Goal: Task Accomplishment & Management: Manage account settings

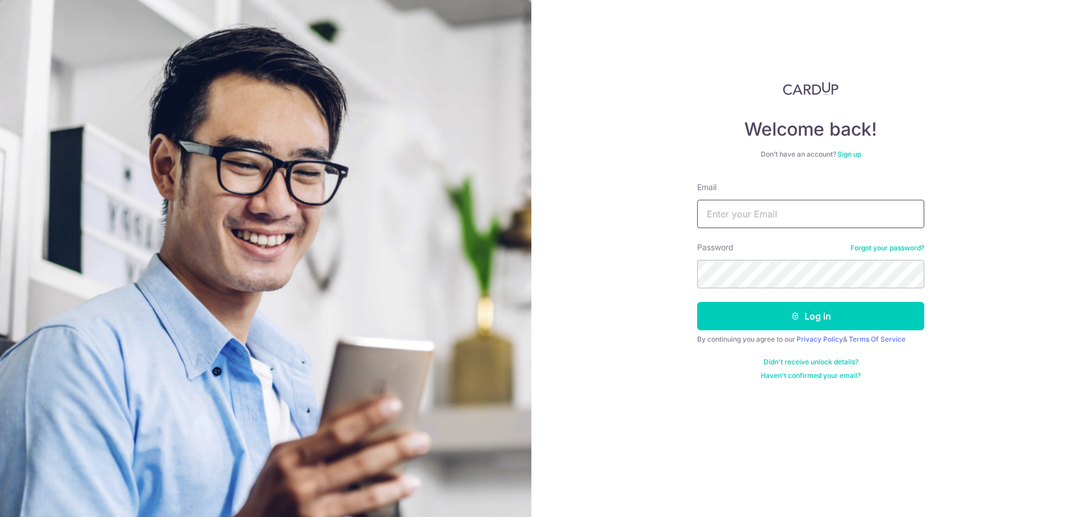
click at [777, 219] on input "Email" at bounding box center [810, 214] width 227 height 28
type input "[EMAIL_ADDRESS][DOMAIN_NAME]"
click at [697, 302] on button "Log in" at bounding box center [810, 316] width 227 height 28
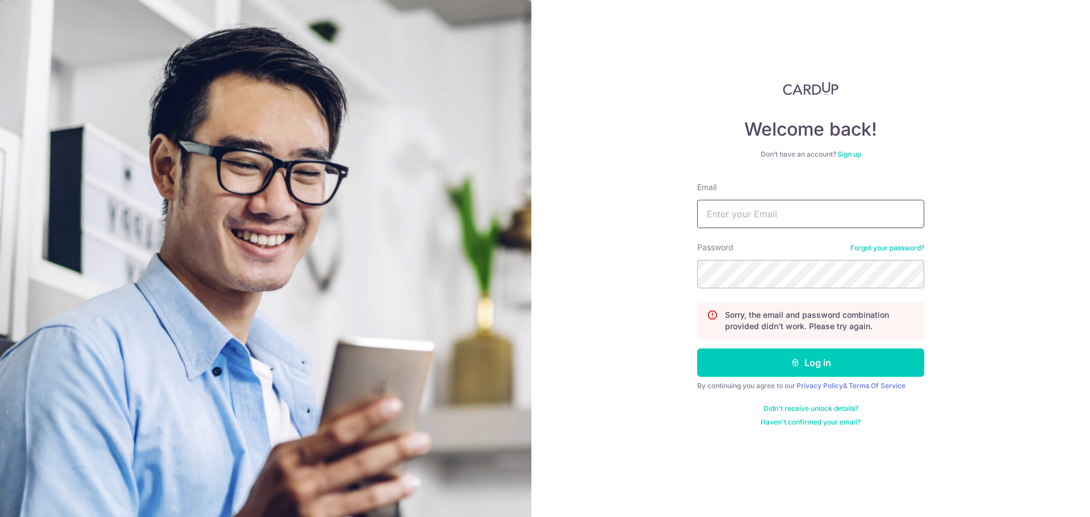
click at [789, 217] on input "Email" at bounding box center [810, 214] width 227 height 28
type input "mingjun"
click at [868, 249] on link "Forgot your password?" at bounding box center [888, 248] width 74 height 9
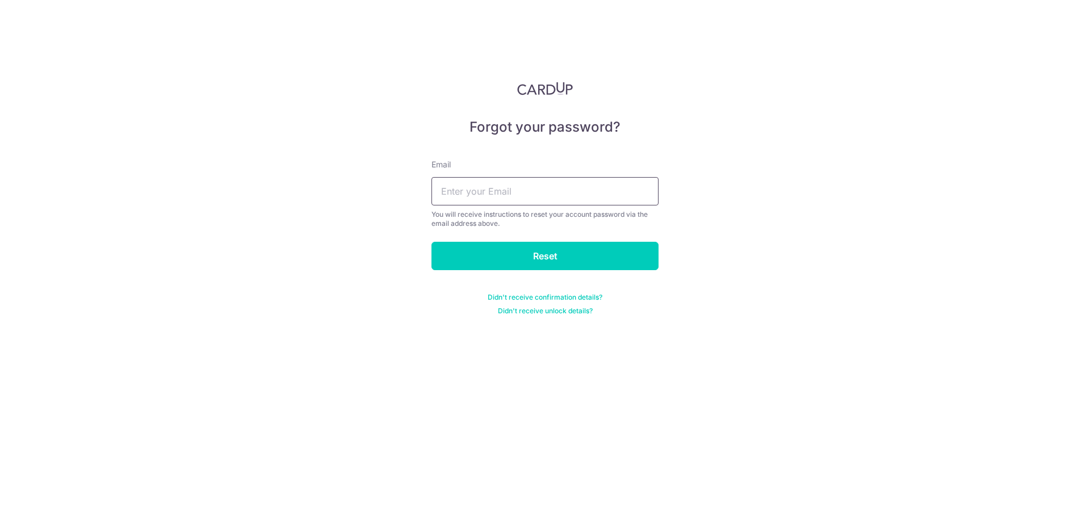
click at [560, 185] on input "text" at bounding box center [545, 191] width 227 height 28
type input "[EMAIL_ADDRESS][DOMAIN_NAME]"
click at [432, 242] on input "Reset" at bounding box center [545, 256] width 227 height 28
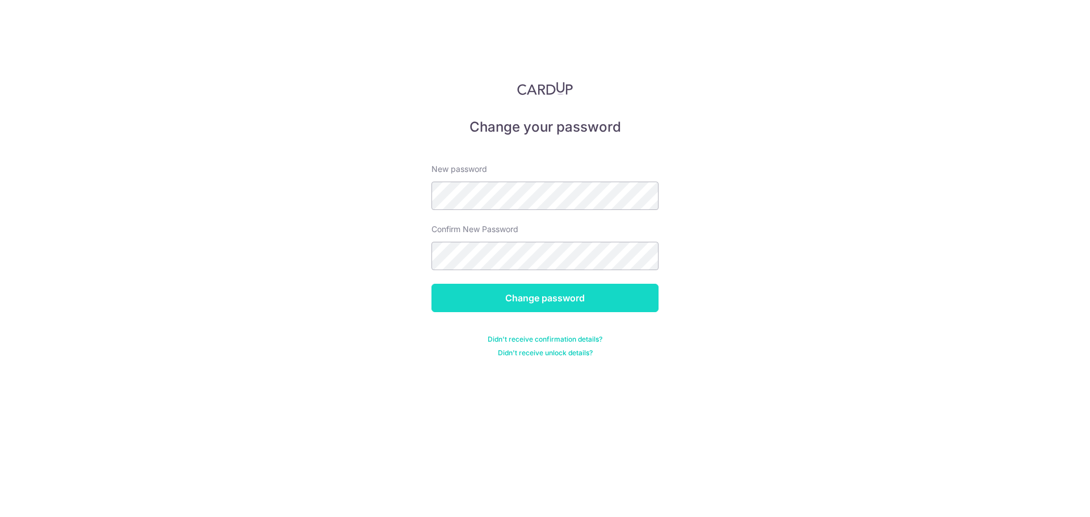
click at [521, 295] on input "Change password" at bounding box center [545, 298] width 227 height 28
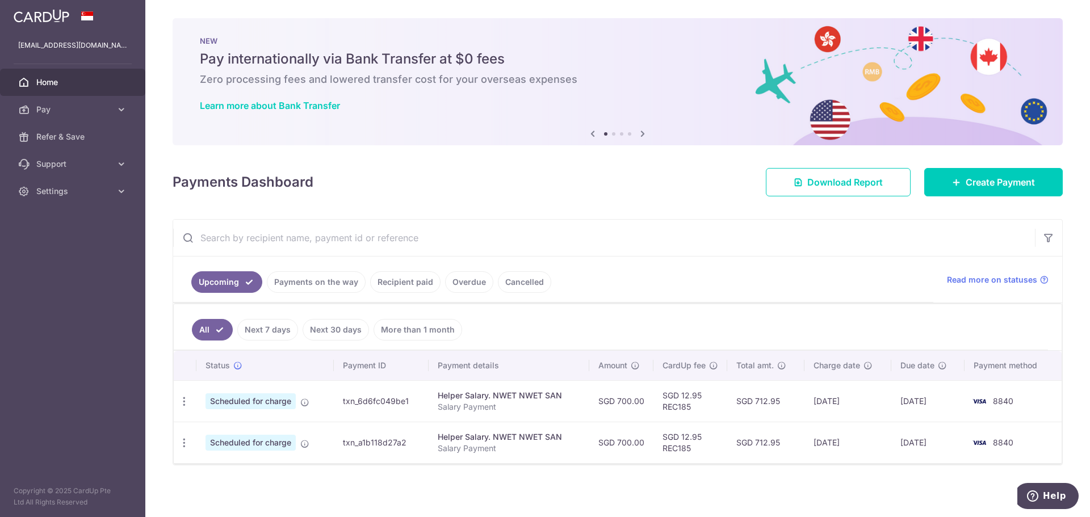
scroll to position [2, 0]
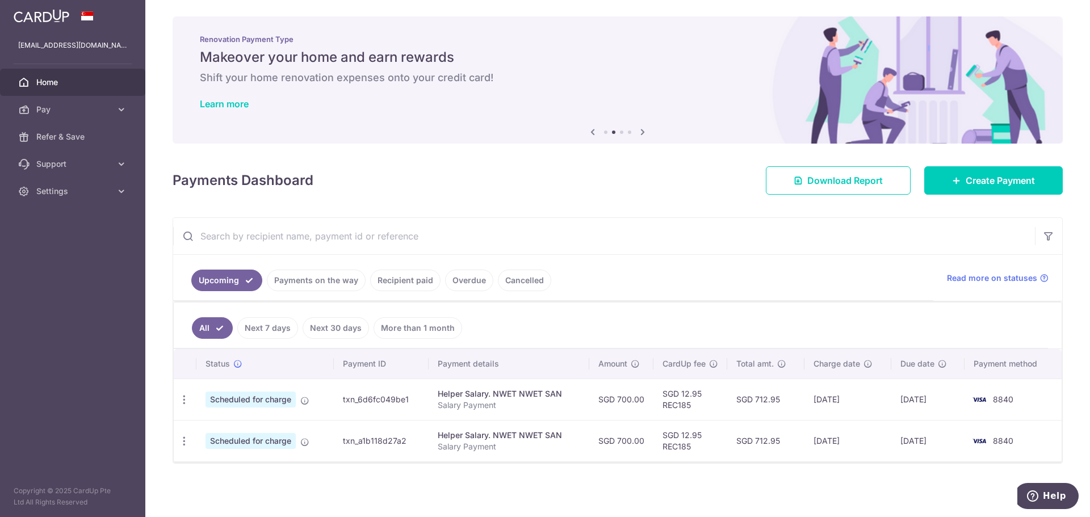
click at [297, 284] on link "Payments on the way" at bounding box center [316, 281] width 99 height 22
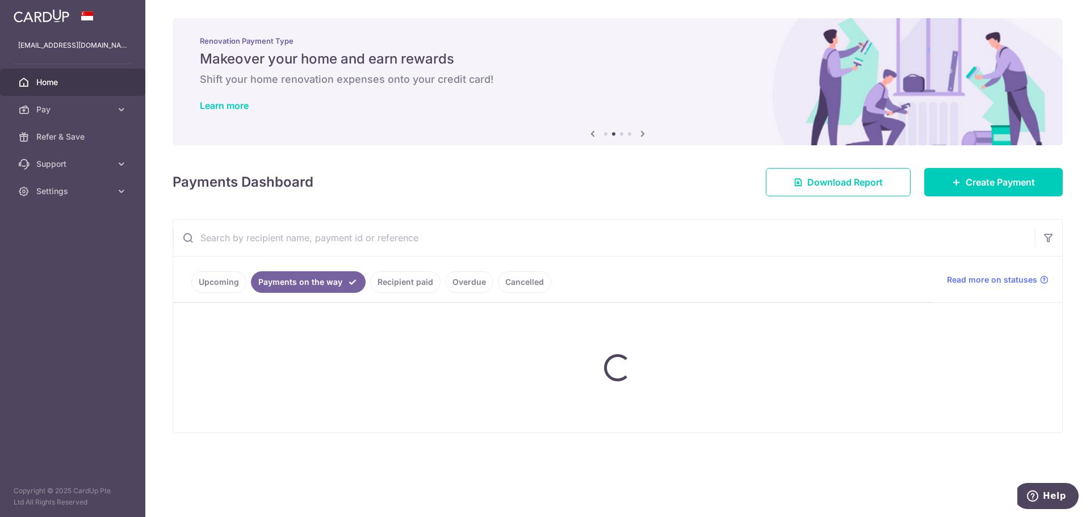
scroll to position [0, 0]
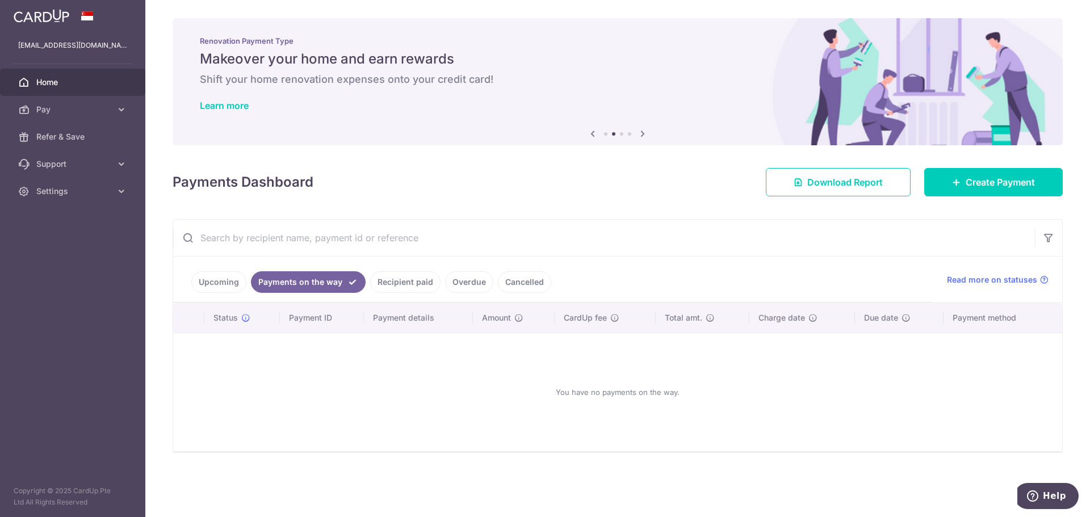
click at [249, 282] on li "Payments on the way" at bounding box center [305, 282] width 119 height 22
